Goal: Book appointment/travel/reservation

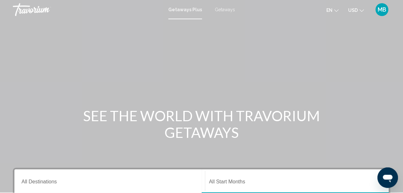
click at [225, 9] on span "Getaways" at bounding box center [225, 9] width 20 height 5
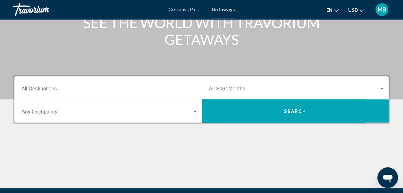
scroll to position [95, 0]
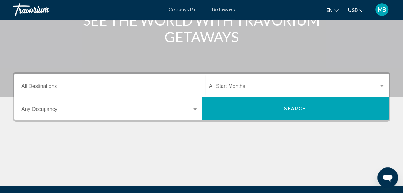
click at [35, 86] on input "Destination All Destinations" at bounding box center [109, 88] width 176 height 6
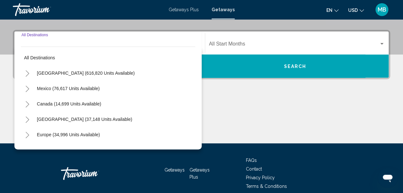
scroll to position [147, 0]
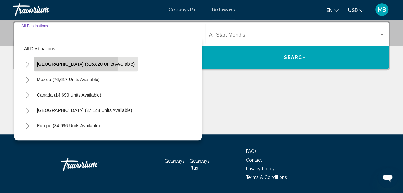
click at [47, 63] on span "[GEOGRAPHIC_DATA] (616,820 units available)" at bounding box center [86, 64] width 98 height 5
type input "**********"
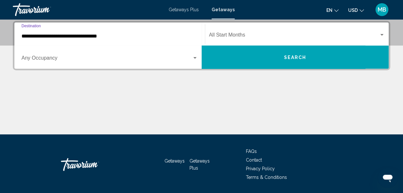
click at [38, 61] on span "Search widget" at bounding box center [106, 59] width 170 height 6
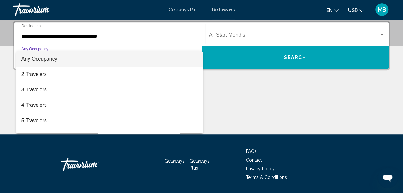
click at [12, 79] on div at bounding box center [201, 96] width 403 height 193
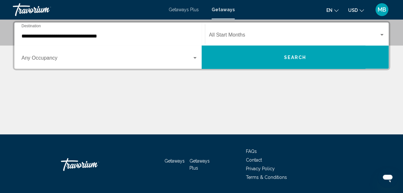
click at [227, 35] on span "Search widget" at bounding box center [294, 36] width 170 height 6
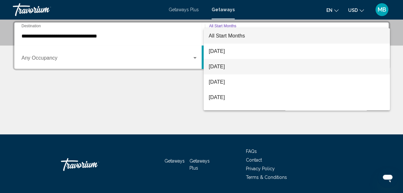
click at [236, 64] on span "[DATE]" at bounding box center [297, 66] width 176 height 15
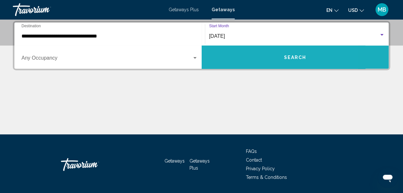
click at [251, 58] on button "Search" at bounding box center [295, 56] width 187 height 23
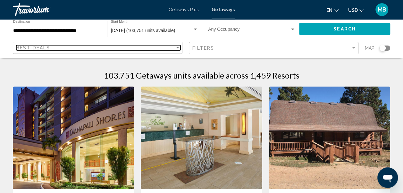
click at [33, 46] on span "Best Deals" at bounding box center [33, 47] width 34 height 5
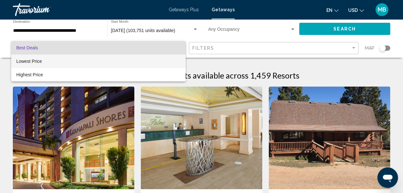
click at [27, 62] on span "Lowest Price" at bounding box center [29, 61] width 26 height 5
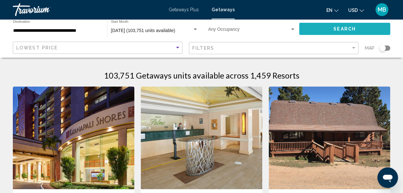
click at [323, 26] on button "Search" at bounding box center [344, 29] width 91 height 12
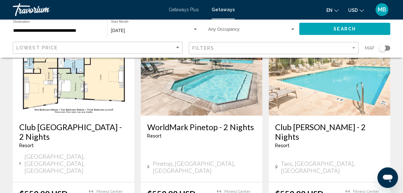
scroll to position [802, 0]
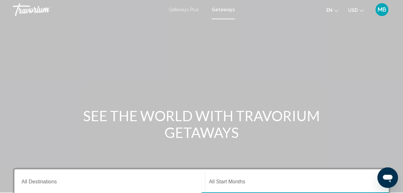
click at [186, 10] on span "Getaways Plus" at bounding box center [184, 9] width 30 height 5
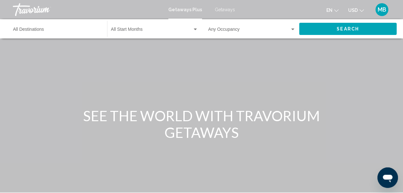
click at [27, 30] on input "Destination All Destinations" at bounding box center [56, 30] width 87 height 5
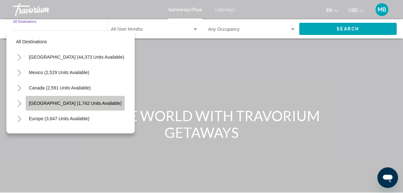
click at [33, 104] on span "[GEOGRAPHIC_DATA] (1,742 units available)" at bounding box center [75, 103] width 93 height 5
type input "**********"
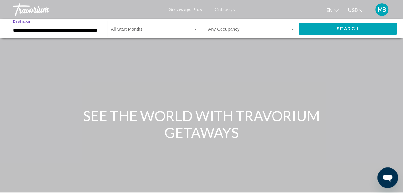
click at [134, 31] on span "Search widget" at bounding box center [151, 30] width 81 height 5
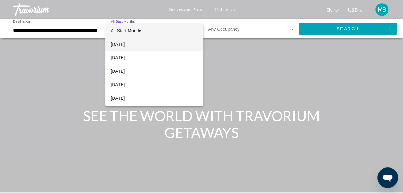
click at [121, 42] on span "[DATE]" at bounding box center [154, 43] width 87 height 13
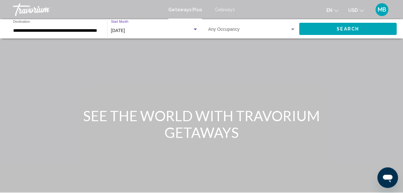
click at [218, 28] on span "Search widget" at bounding box center [249, 30] width 82 height 5
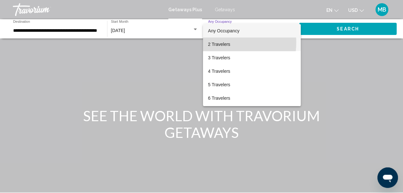
click at [211, 42] on span "2 Travelers" at bounding box center [251, 43] width 87 height 13
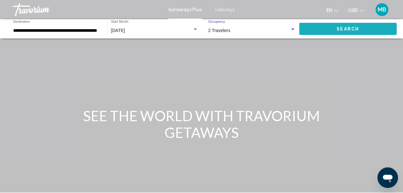
click at [315, 29] on button "Search" at bounding box center [347, 29] width 97 height 12
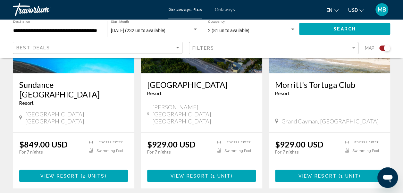
scroll to position [540, 0]
